Goal: Find specific page/section: Find specific page/section

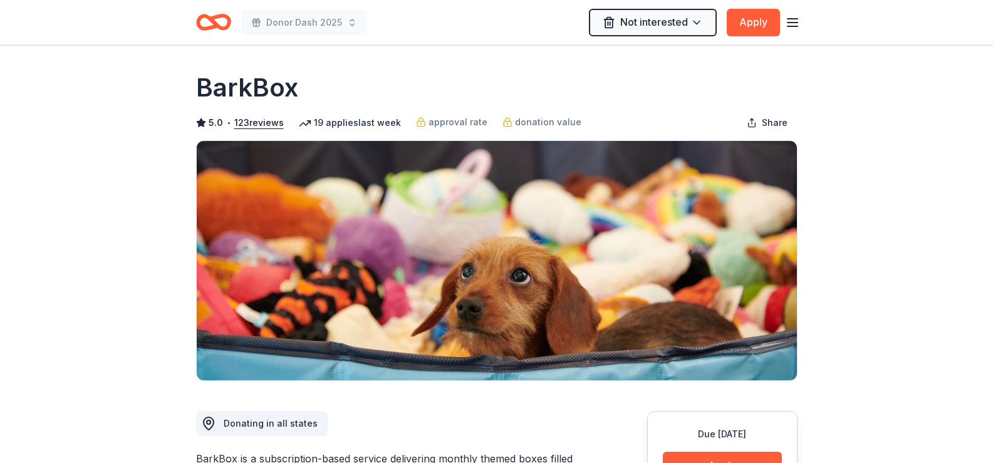
click at [795, 24] on icon "button" at bounding box center [792, 22] width 15 height 15
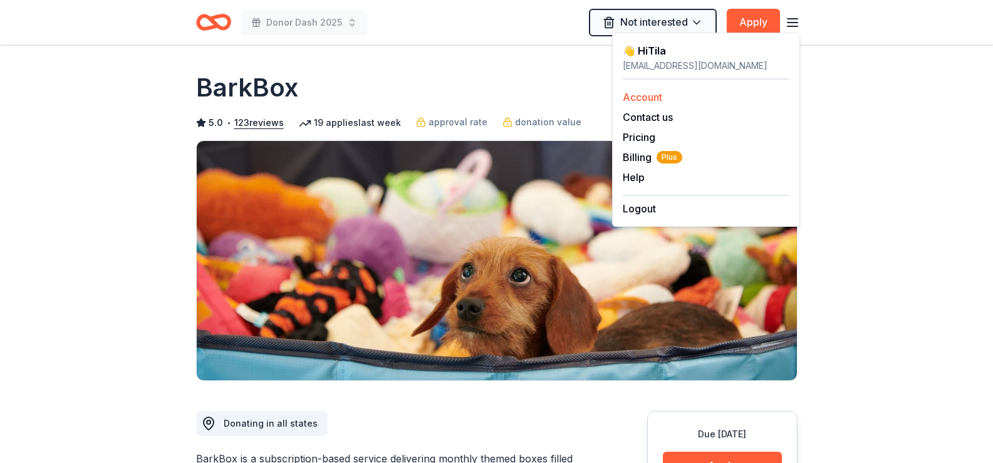
click at [643, 99] on link "Account" at bounding box center [642, 97] width 39 height 13
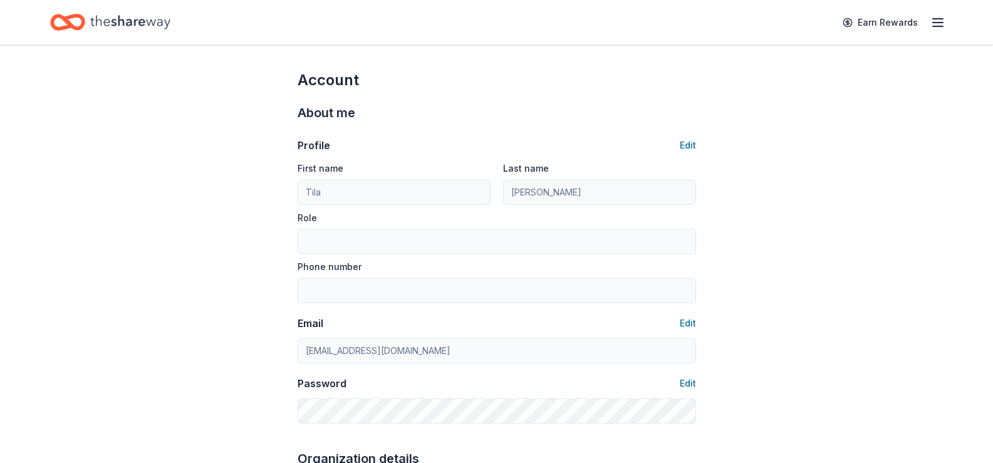
click at [940, 23] on line "button" at bounding box center [938, 23] width 10 height 0
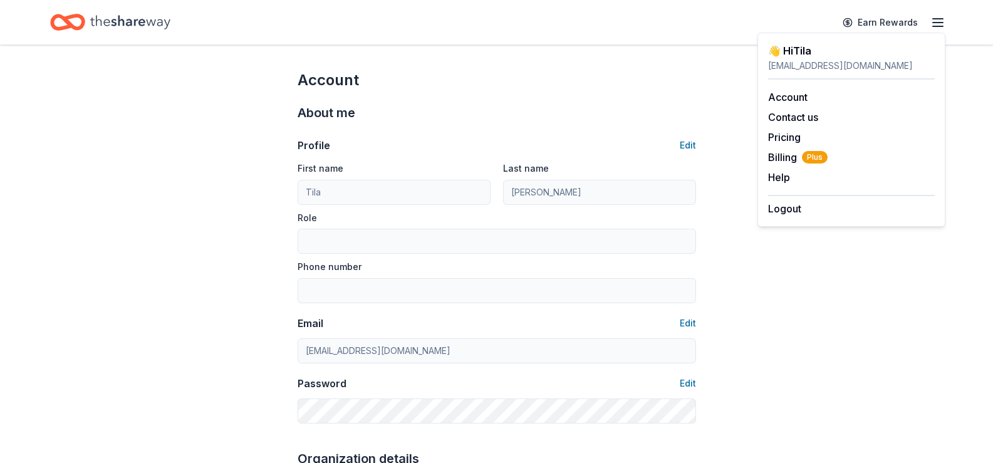
click at [128, 21] on icon "Home" at bounding box center [130, 22] width 80 height 26
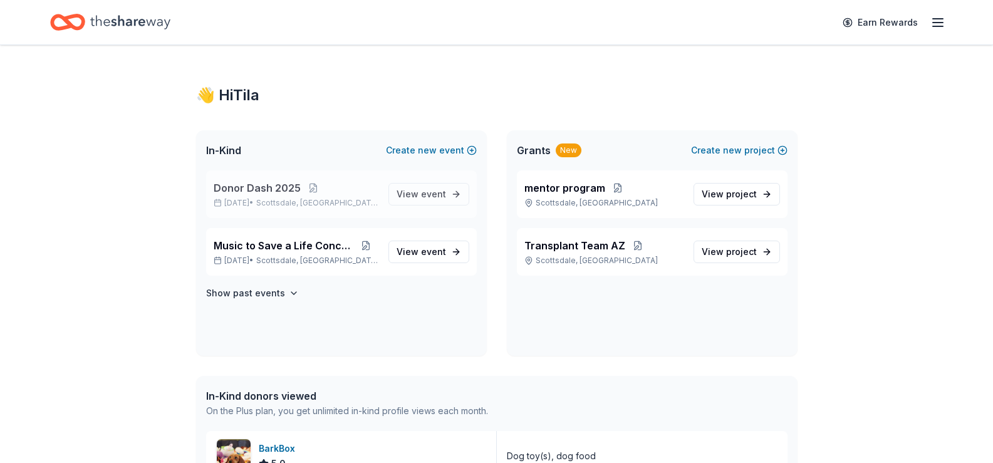
click at [252, 188] on span "Donor Dash 2025" at bounding box center [257, 187] width 87 height 15
